Goal: Task Accomplishment & Management: Use online tool/utility

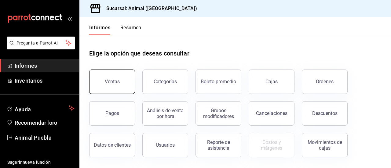
click at [110, 80] on font "Ventas" at bounding box center [112, 82] width 15 height 6
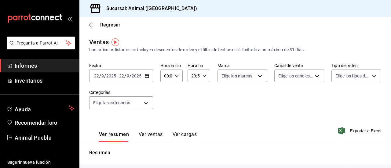
click at [148, 75] on icon "button" at bounding box center [147, 76] width 4 height 4
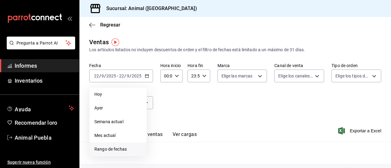
click at [116, 150] on font "Rango de fechas" at bounding box center [110, 149] width 32 height 5
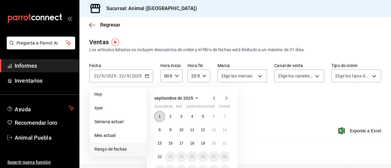
click at [161, 117] on font "1" at bounding box center [160, 117] width 2 height 4
click at [159, 154] on button "22" at bounding box center [159, 157] width 11 height 11
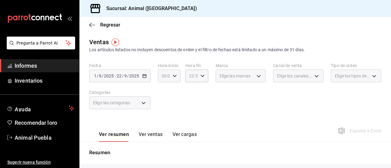
click at [175, 76] on icon "button" at bounding box center [175, 76] width 4 height 4
click at [164, 114] on font "04" at bounding box center [162, 113] width 5 height 5
click at [164, 115] on font "05" at bounding box center [162, 117] width 5 height 5
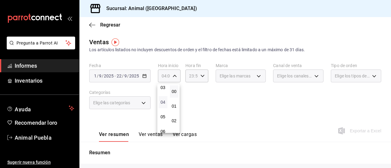
type input "05:00"
click at [172, 93] on font "00" at bounding box center [174, 91] width 5 height 5
click at [200, 74] on div at bounding box center [195, 84] width 391 height 168
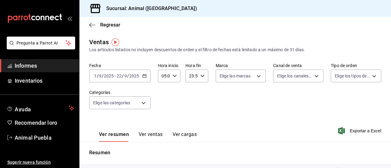
click at [204, 76] on div "23:59 Hora fin" at bounding box center [196, 76] width 23 height 13
click at [191, 107] on font "04" at bounding box center [190, 108] width 5 height 5
type input "04:59"
click at [202, 124] on font "59" at bounding box center [201, 125] width 5 height 5
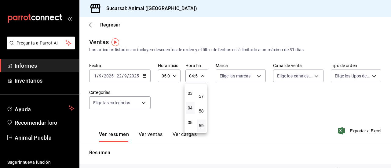
click at [256, 76] on div at bounding box center [195, 84] width 391 height 168
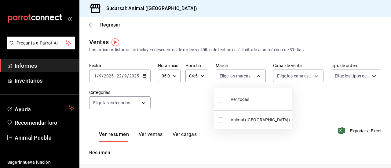
click at [256, 76] on body "Pregunta a Parrot AI Informes Inventarios Ayuda Recomendar loro Animal Puebla S…" at bounding box center [195, 84] width 391 height 168
click at [220, 98] on input "checkbox" at bounding box center [220, 99] width 5 height 5
checkbox input "true"
type input "96838179-8fbb-4073-aae3-1789726318c8"
checkbox input "true"
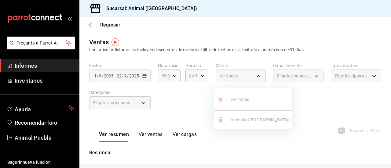
click at [312, 76] on div at bounding box center [195, 84] width 391 height 168
click at [312, 76] on div "Elige los canales de venta" at bounding box center [298, 76] width 50 height 13
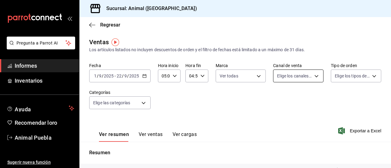
click at [313, 75] on body "Pregunta a Parrot AI Informes Inventarios Ayuda Recomendar loro Animal Puebla S…" at bounding box center [195, 84] width 391 height 168
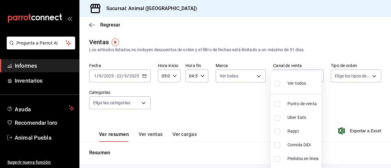
click at [279, 84] on input "checkbox" at bounding box center [277, 83] width 5 height 5
checkbox input "true"
type input "PARROT,UBER_EATS,RAPPI,DIDI_FOOD,ONLINE"
checkbox input "true"
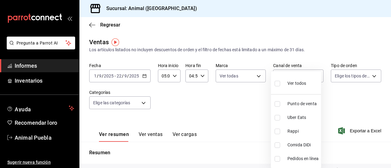
checkbox input "true"
click at [368, 77] on div at bounding box center [195, 84] width 391 height 168
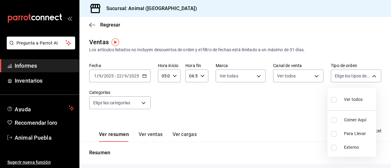
click at [368, 77] on body "Pregunta a Parrot AI Informes Inventarios Ayuda Recomendar loro Animal Puebla S…" at bounding box center [195, 84] width 391 height 168
click at [334, 99] on input "checkbox" at bounding box center [333, 99] width 5 height 5
checkbox input "true"
type input "89cc3392-1a89-49ed-91c4-e66ea58282e1,025cf6ae-25b7-4698-bb98-3d77af74a196,EXTER…"
checkbox input "true"
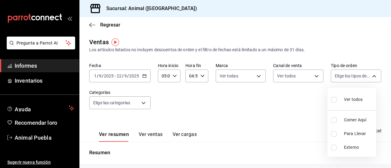
checkbox input "true"
click at [144, 102] on div at bounding box center [195, 84] width 391 height 168
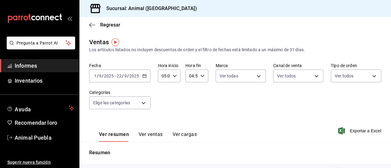
click at [144, 102] on body "Pregunta a Parrot AI Informes Inventarios Ayuda Recomendar loro Animal Puebla S…" at bounding box center [195, 84] width 391 height 168
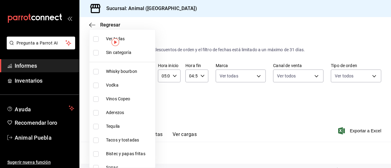
click at [98, 39] on input "checkbox" at bounding box center [95, 38] width 5 height 5
checkbox input "true"
type input "696422f3-042f-4992-a796-20cec1d2addd,ab2f2cdd-2d2d-455a-bd59-969ed93fbee5,5744a…"
checkbox input "true"
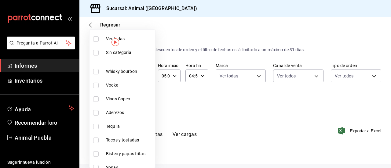
checkbox input "true"
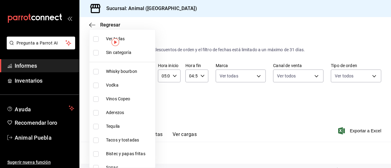
checkbox input "true"
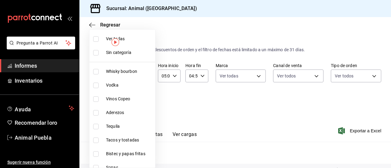
checkbox input "true"
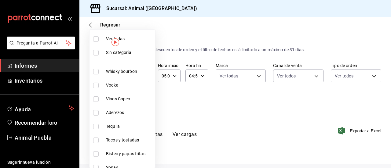
checkbox input "true"
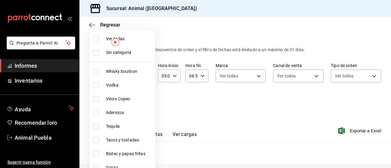
checkbox input "true"
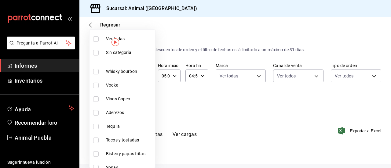
checkbox input "true"
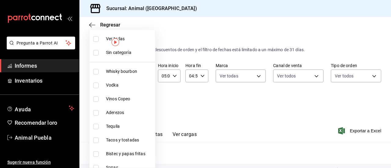
checkbox input "true"
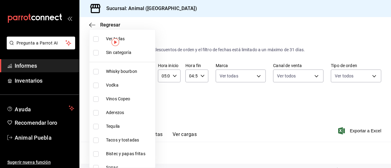
checkbox input "true"
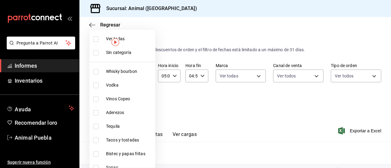
checkbox input "true"
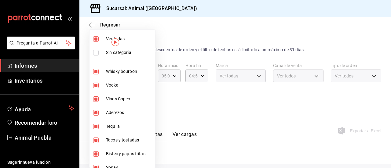
click at [95, 52] on input "checkbox" at bounding box center [95, 52] width 5 height 5
checkbox input "true"
click at [190, 91] on div at bounding box center [195, 84] width 391 height 168
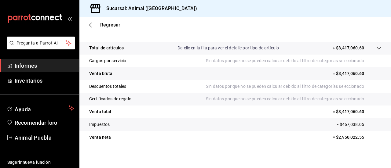
scroll to position [123, 0]
